Goal: Find specific page/section: Find specific page/section

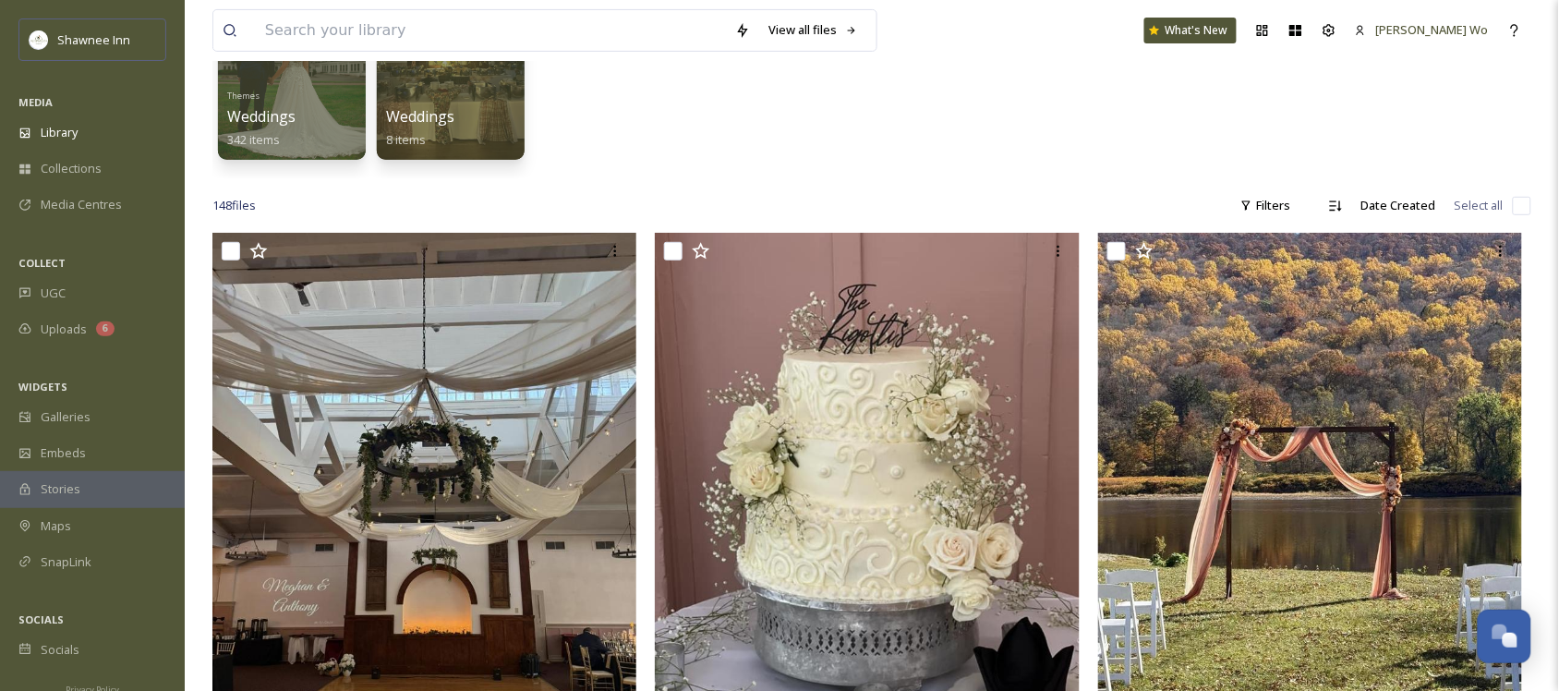
scroll to position [231, 0]
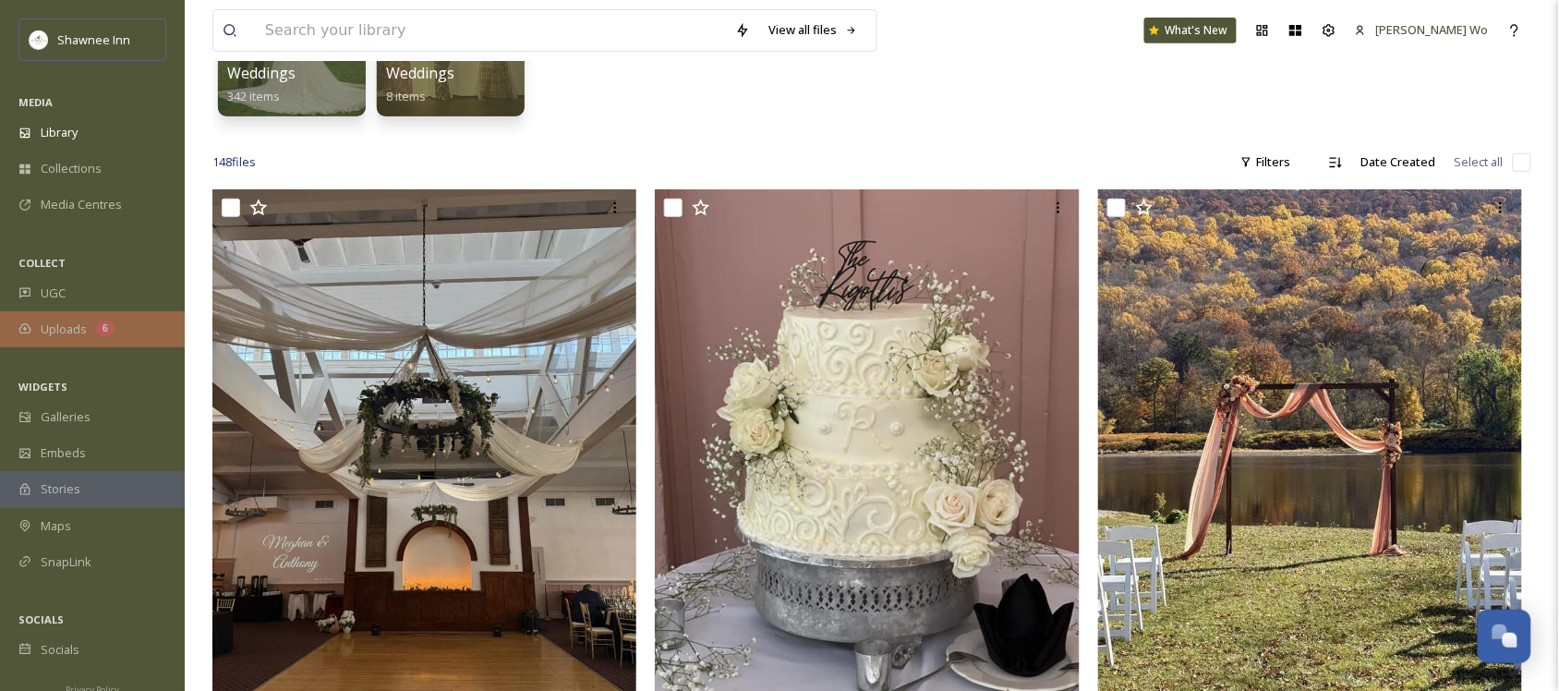
click at [71, 319] on div "Uploads 6" at bounding box center [92, 329] width 185 height 36
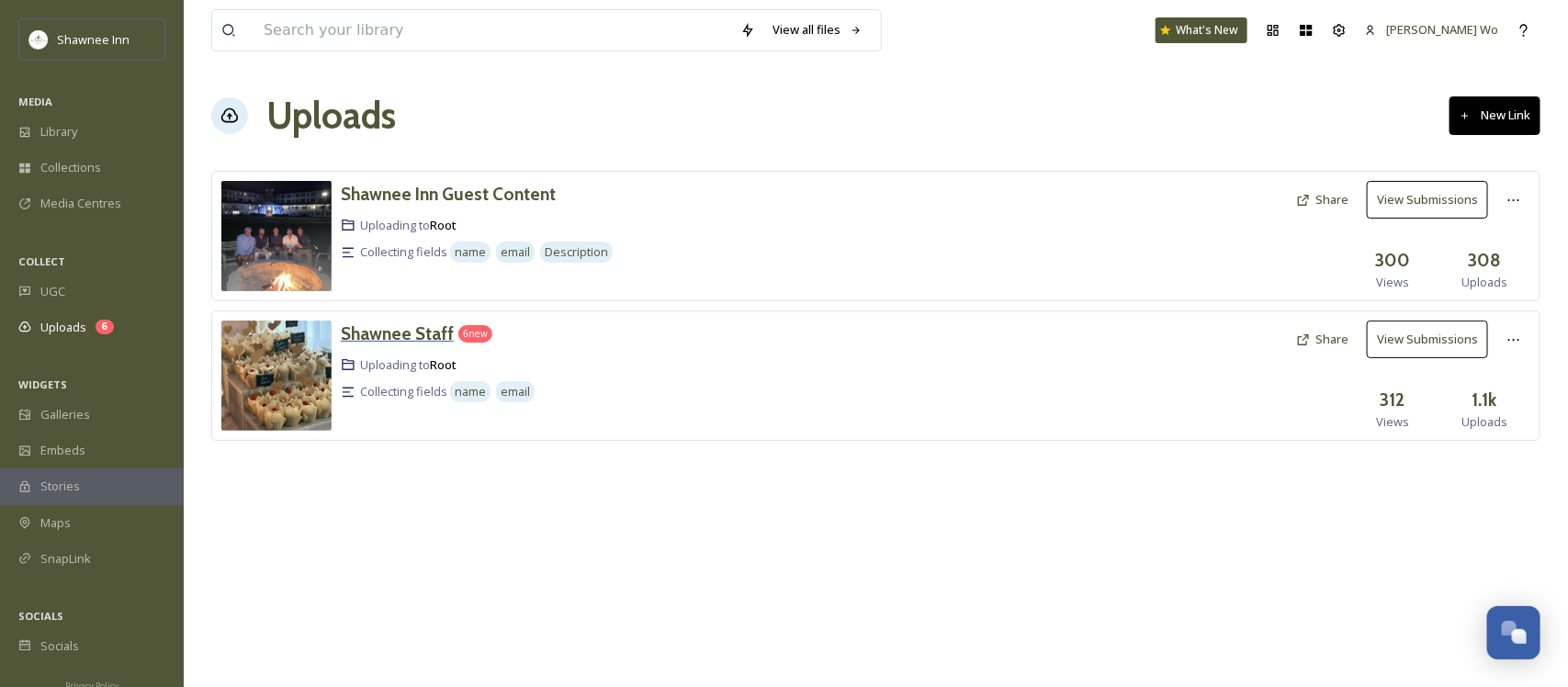
drag, startPoint x: 402, startPoint y: 319, endPoint x: 409, endPoint y: 333, distance: 15.7
click at [409, 333] on div "Shawnee Staff 6 new Uploading to Root Collecting fields name email Share View S…" at bounding box center [875, 375] width 1329 height 130
click at [409, 333] on h3 "Shawnee Staff" at bounding box center [398, 333] width 113 height 22
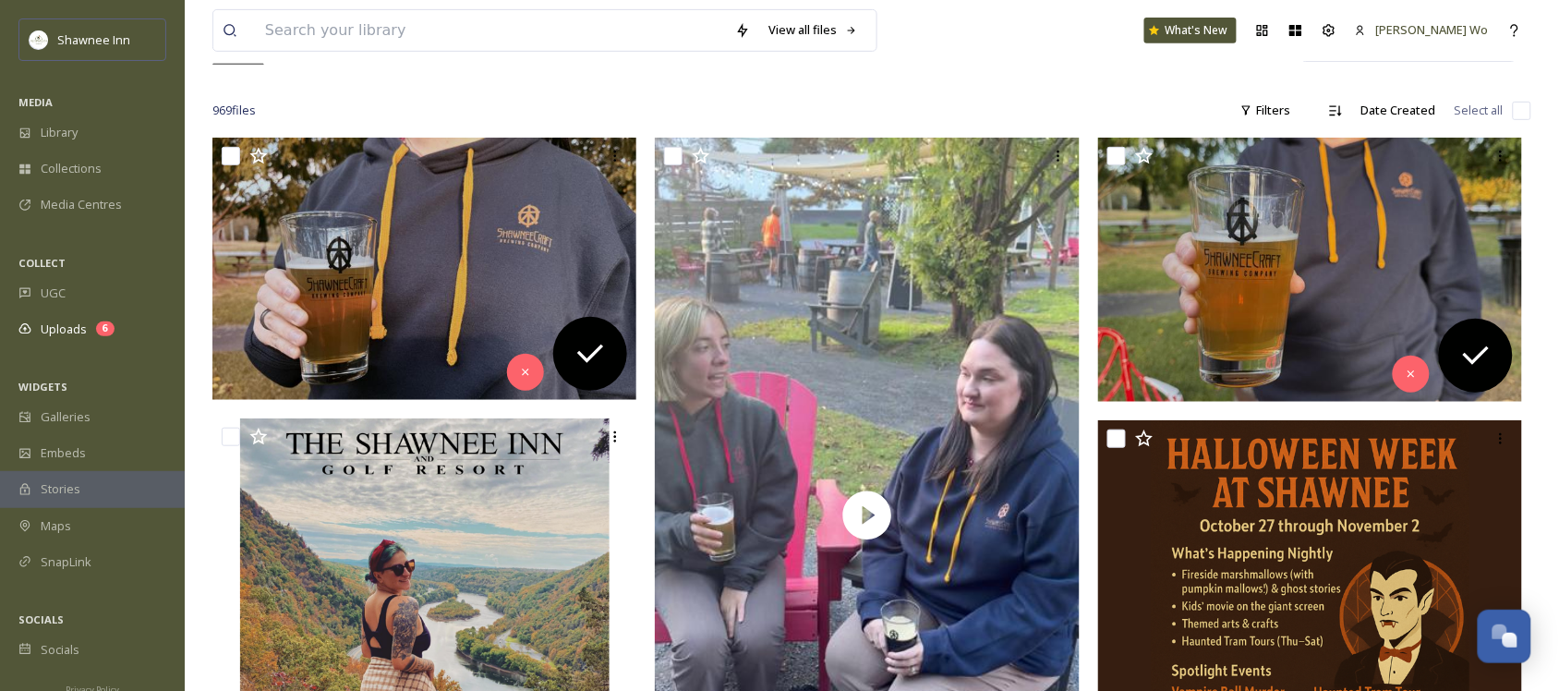
scroll to position [231, 0]
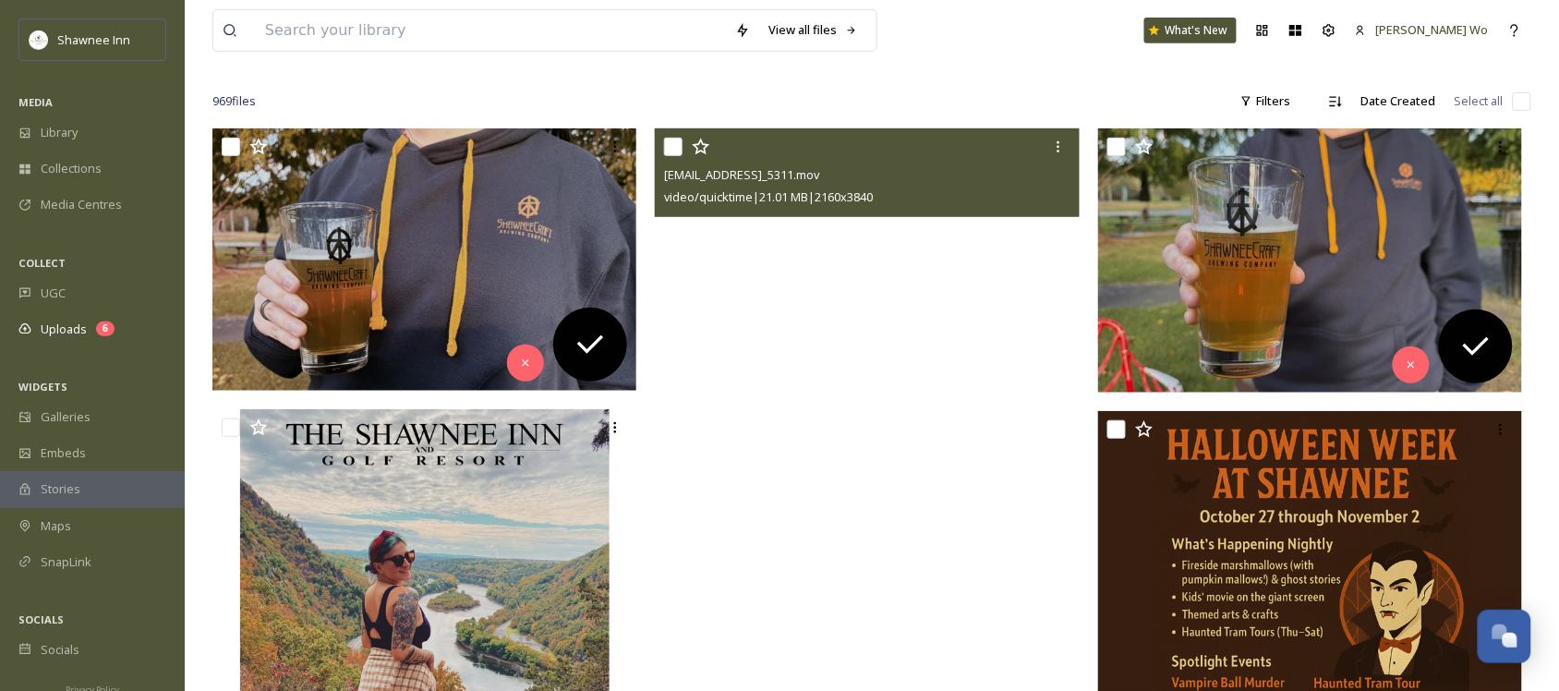
click at [794, 400] on video "ext_1759957810.822044_madelynae@gmail.com-IMG_5311.mov" at bounding box center [867, 506] width 425 height 756
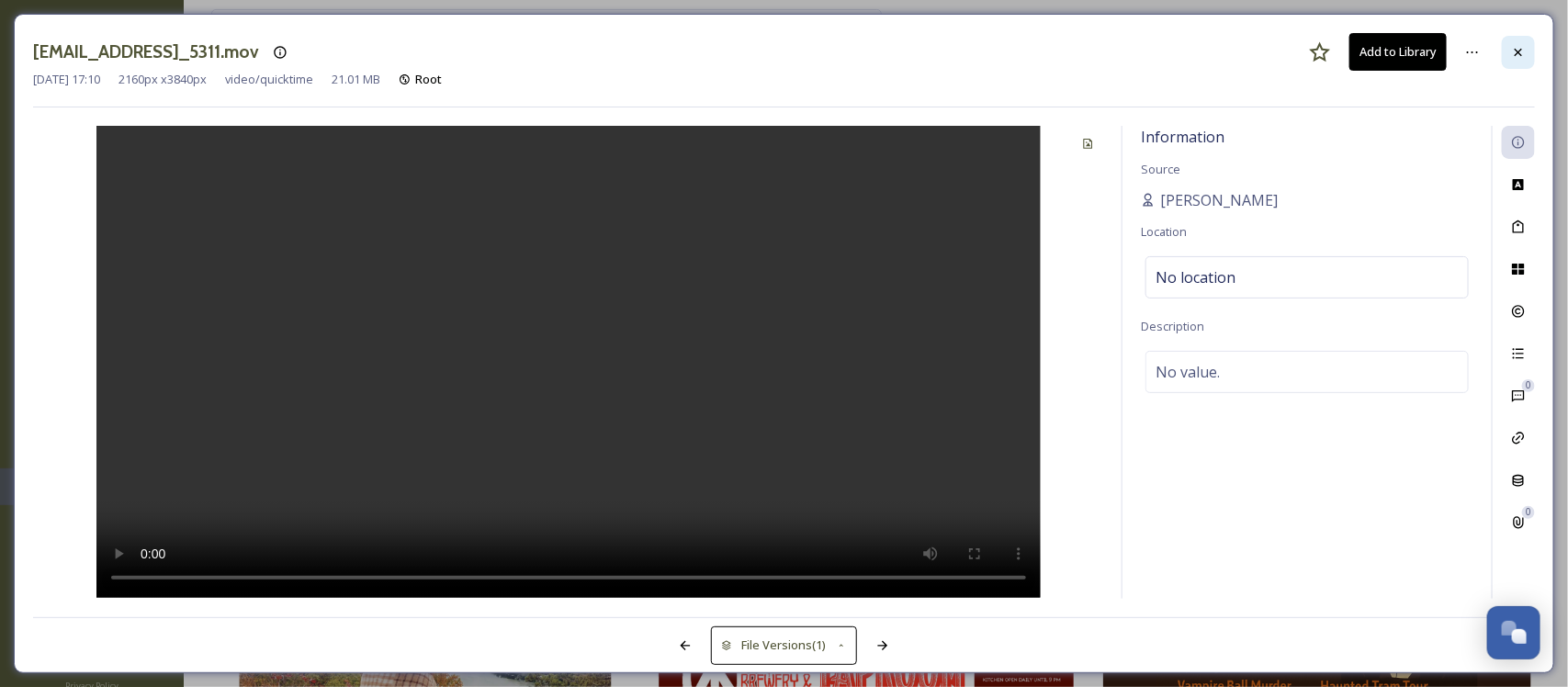
click at [1525, 65] on div at bounding box center [1517, 52] width 33 height 33
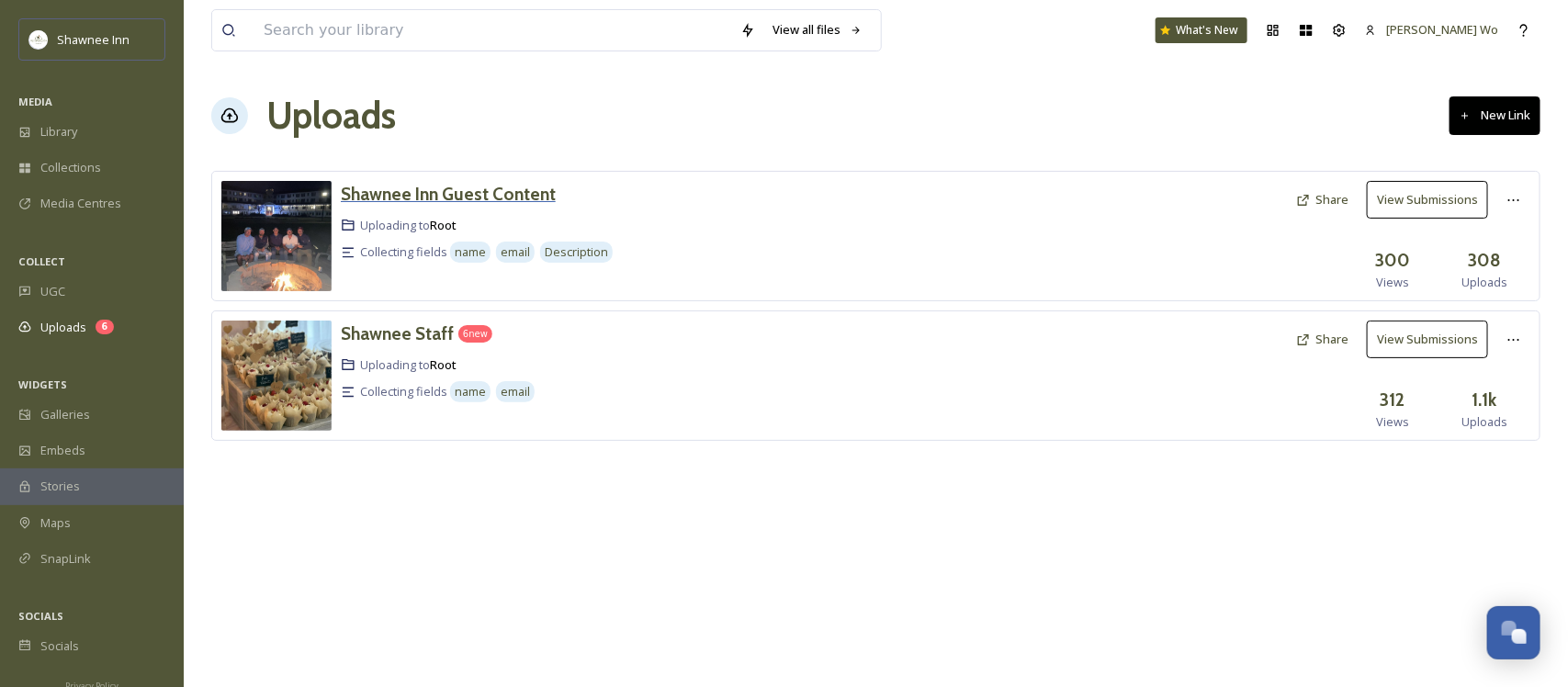
click at [437, 200] on h3 "Shawnee Inn Guest Content" at bounding box center [448, 194] width 215 height 22
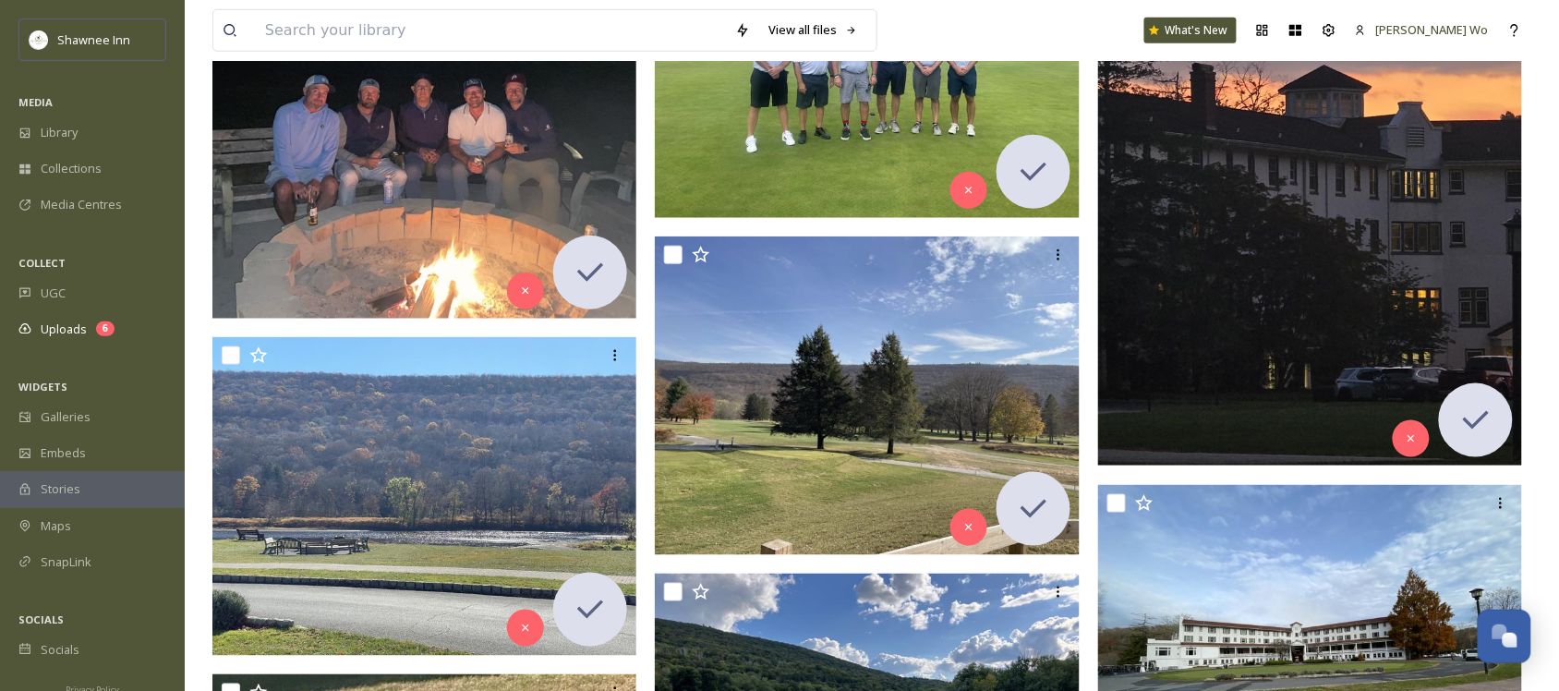
scroll to position [462, 0]
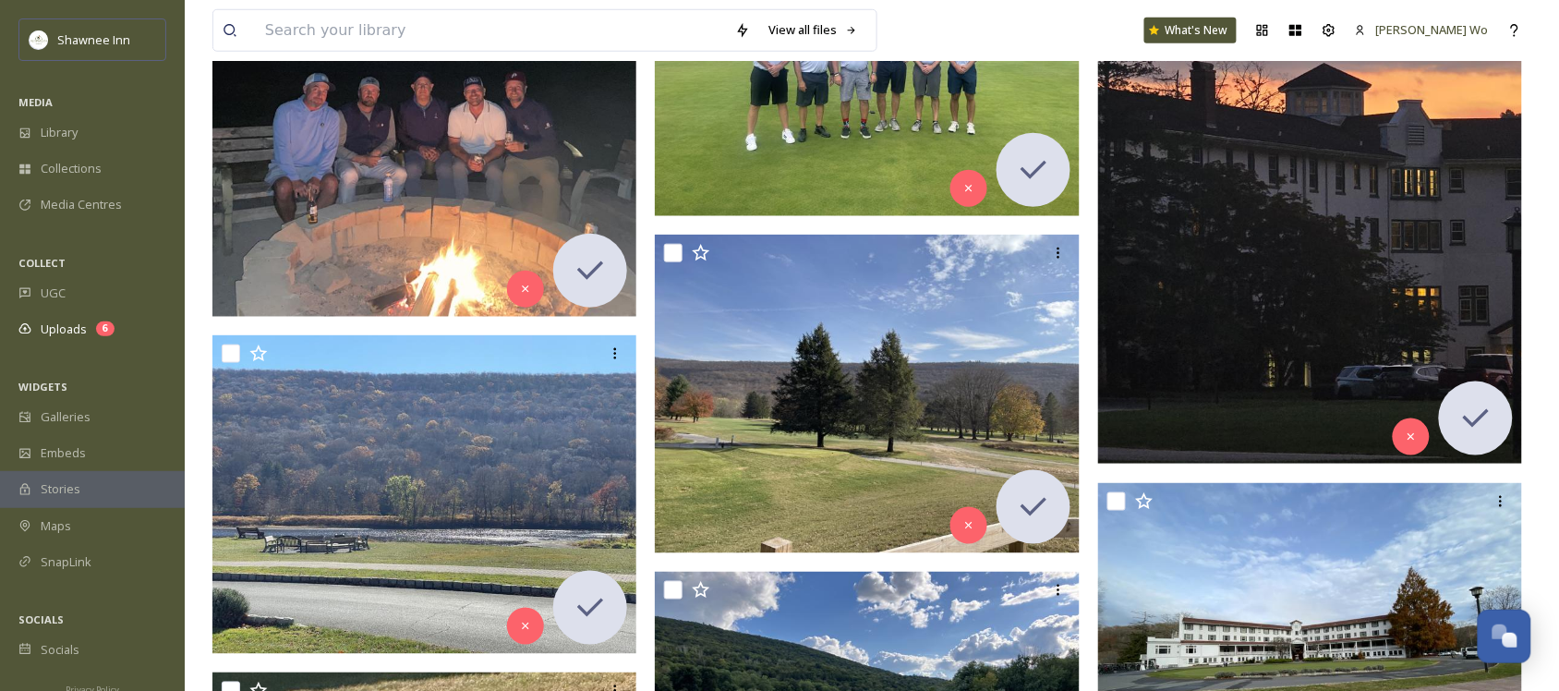
click at [1256, 250] on img at bounding box center [1310, 180] width 425 height 566
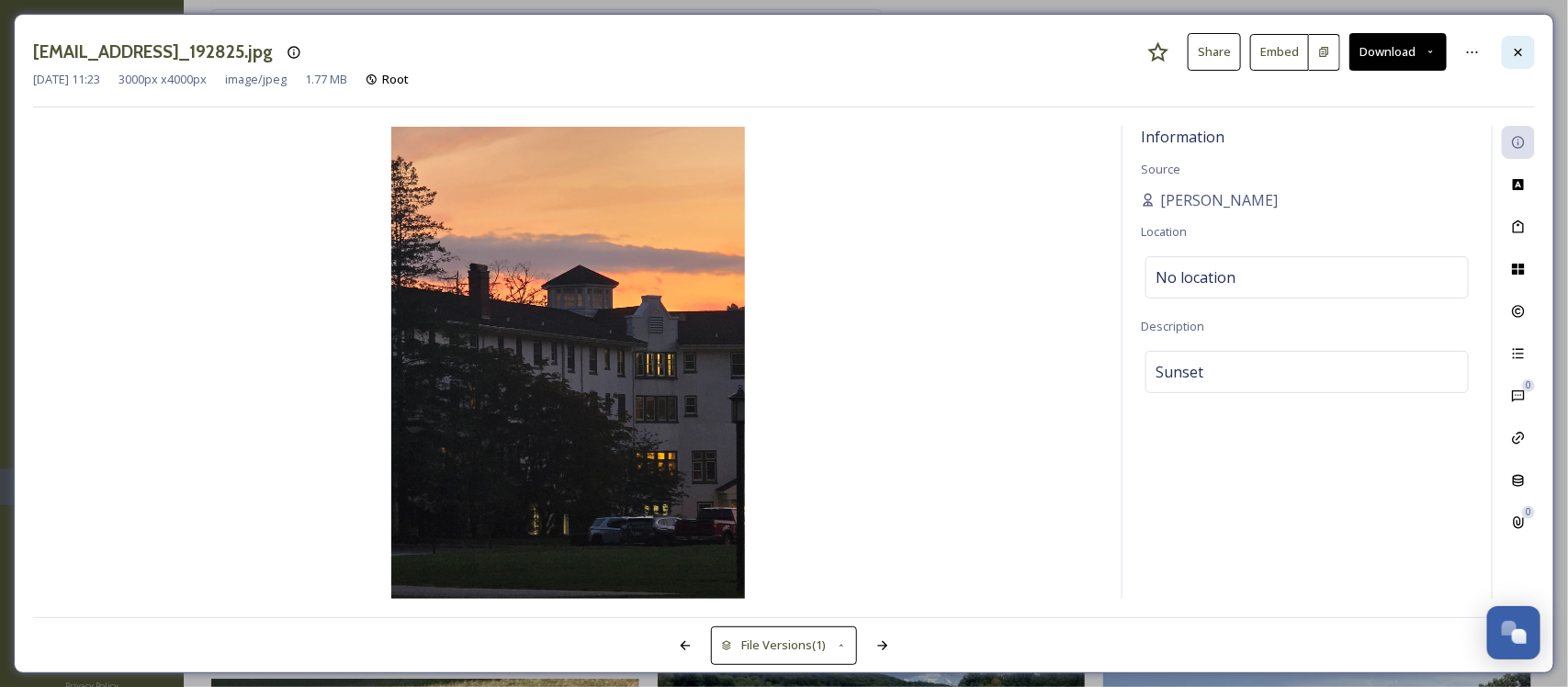
click at [1511, 60] on icon at bounding box center [1518, 52] width 15 height 15
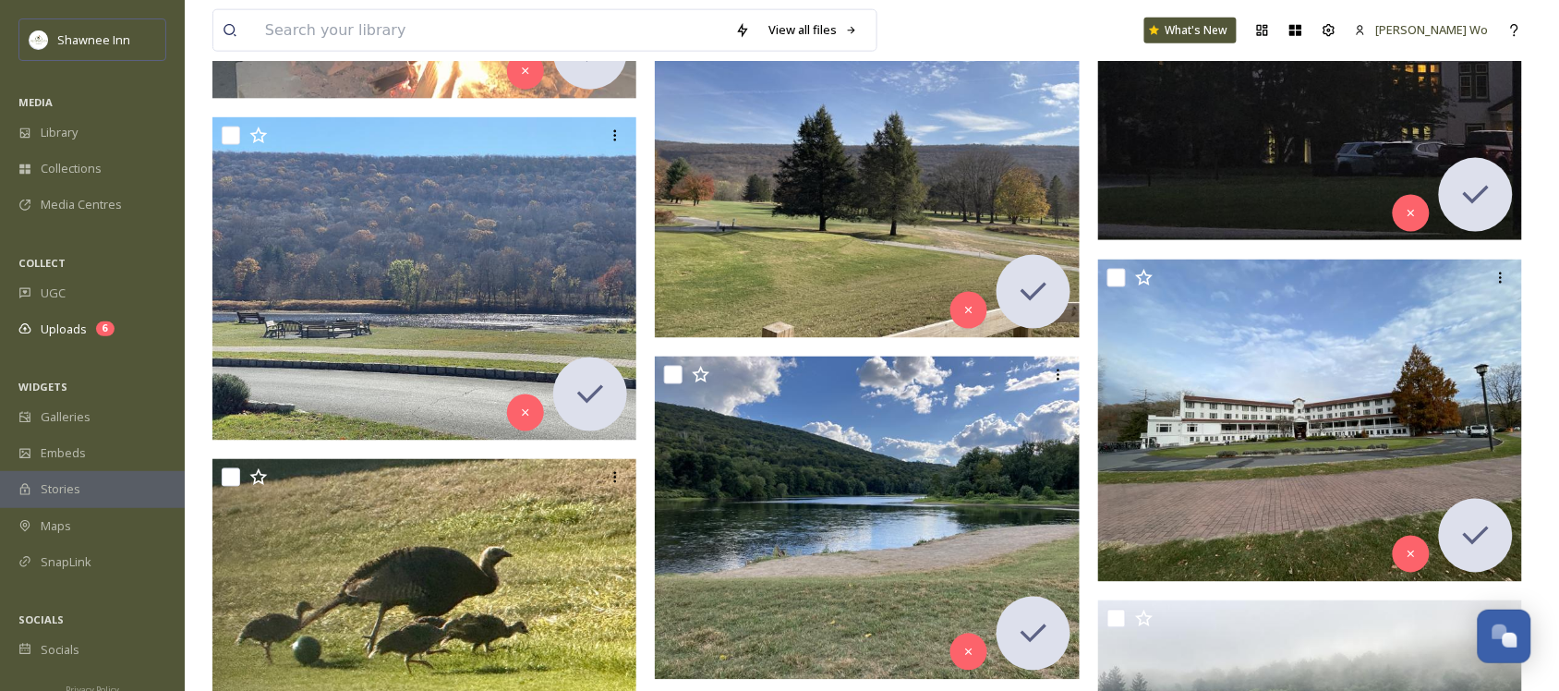
scroll to position [693, 0]
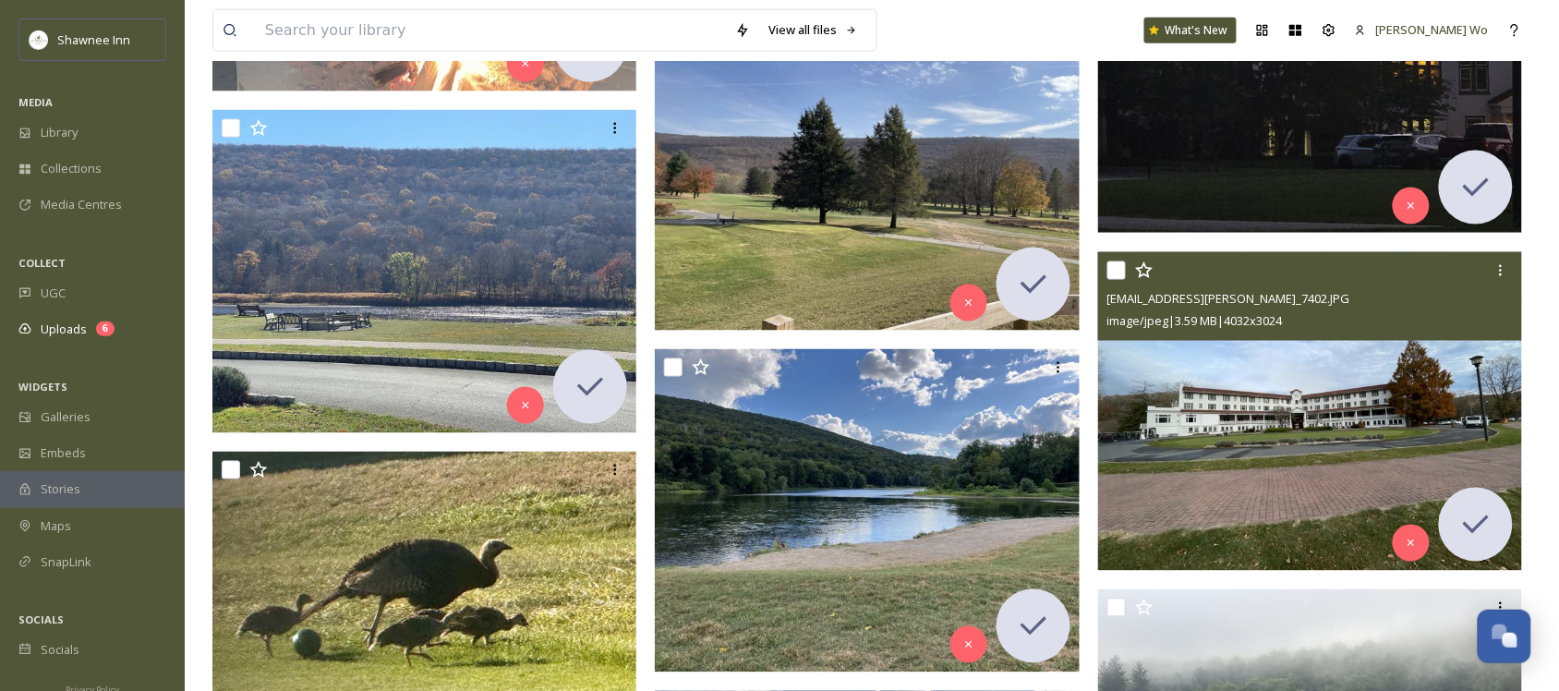
click at [1345, 443] on img at bounding box center [1310, 411] width 425 height 319
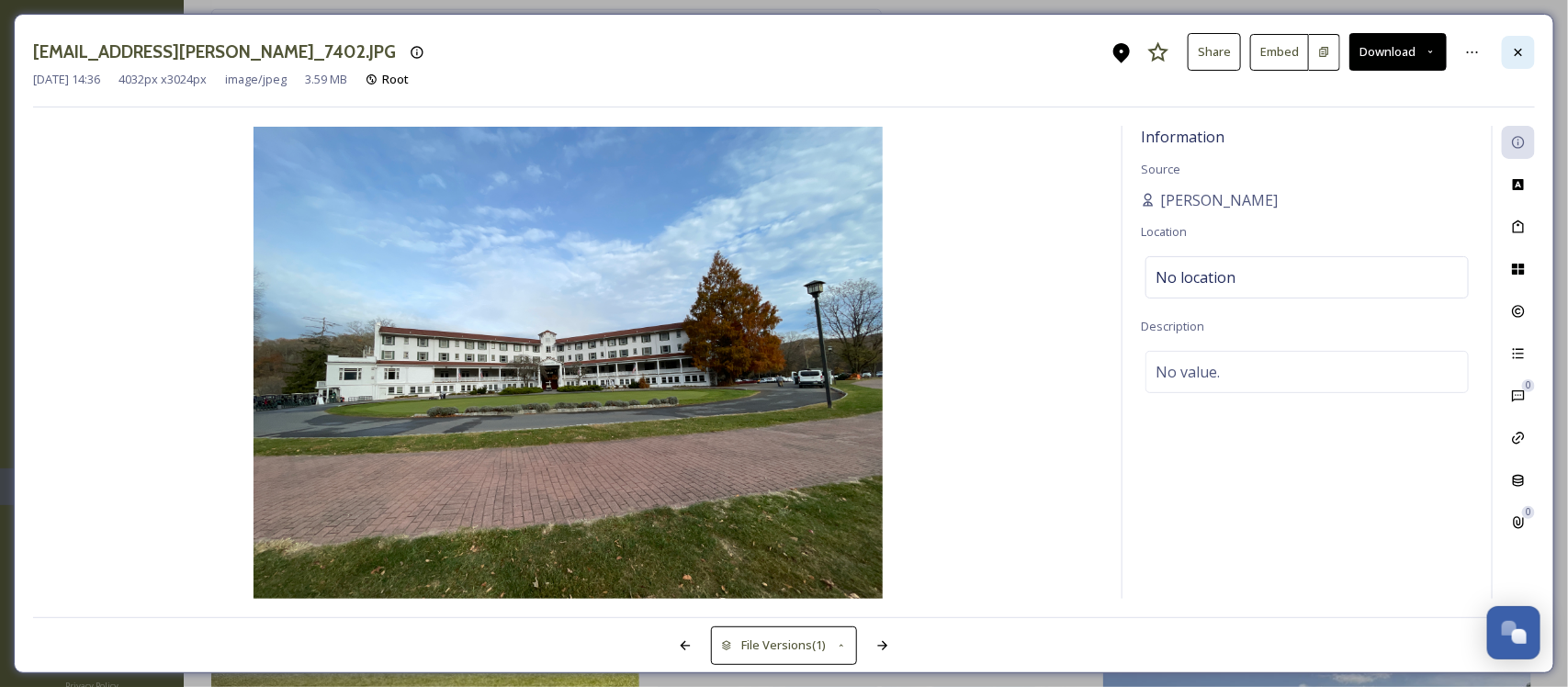
click at [1516, 52] on icon at bounding box center [1518, 52] width 15 height 15
